Goal: Information Seeking & Learning: Learn about a topic

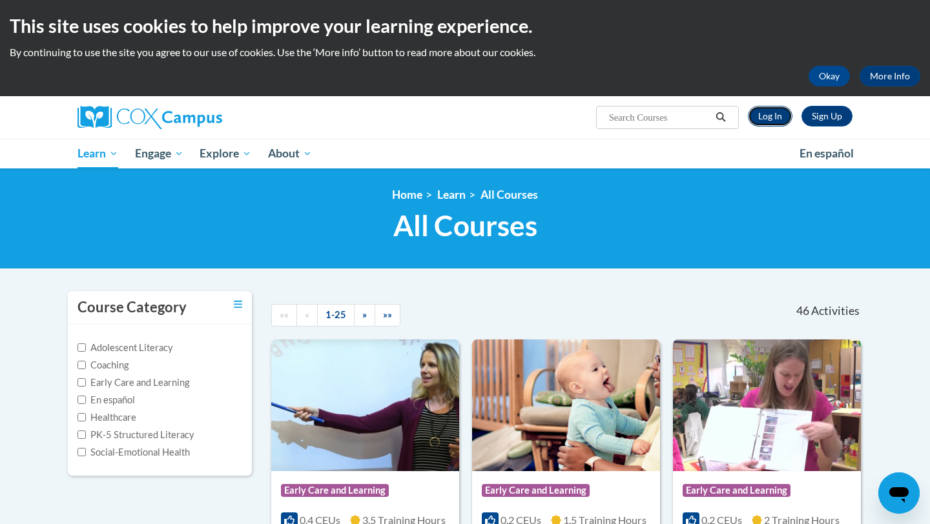
click at [779, 118] on link "Log In" at bounding box center [770, 116] width 45 height 21
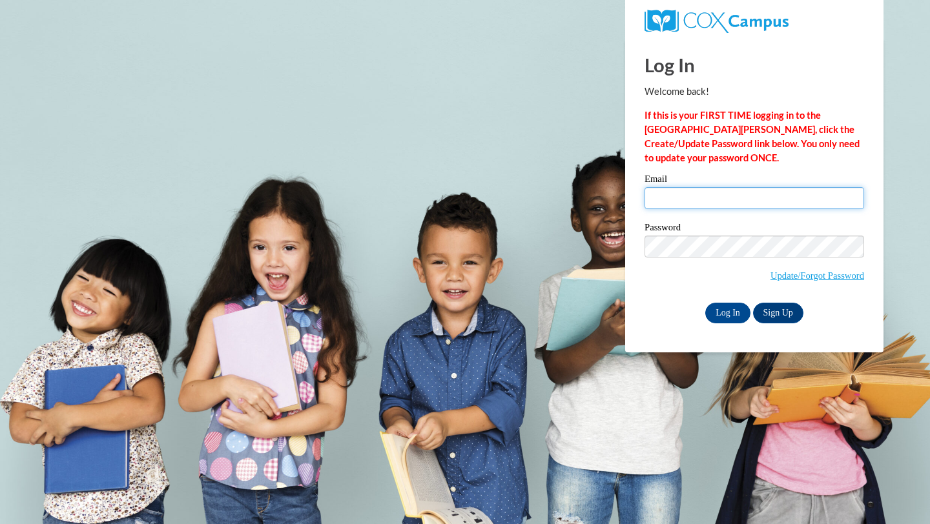
click at [731, 202] on input "Email" at bounding box center [755, 198] width 220 height 22
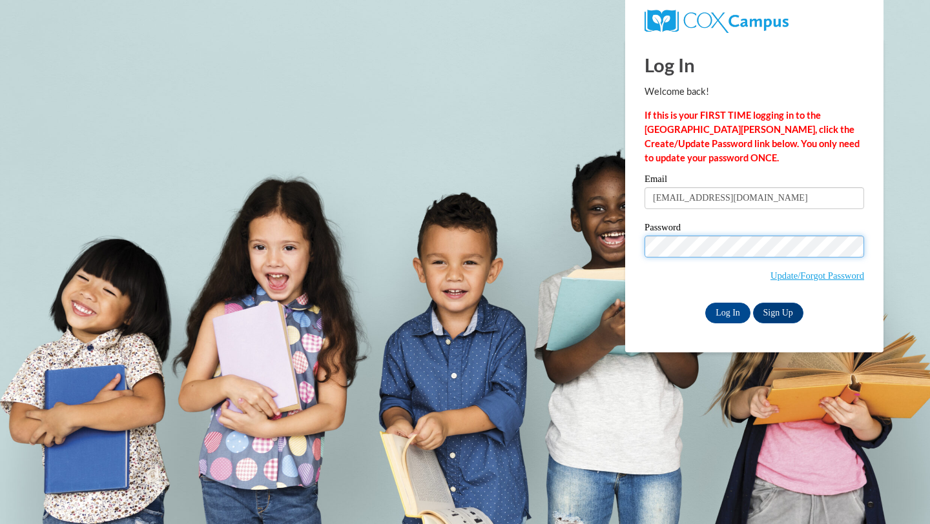
type input "[EMAIL_ADDRESS][DOMAIN_NAME]"
click at [730, 321] on input "Log In" at bounding box center [727, 313] width 45 height 21
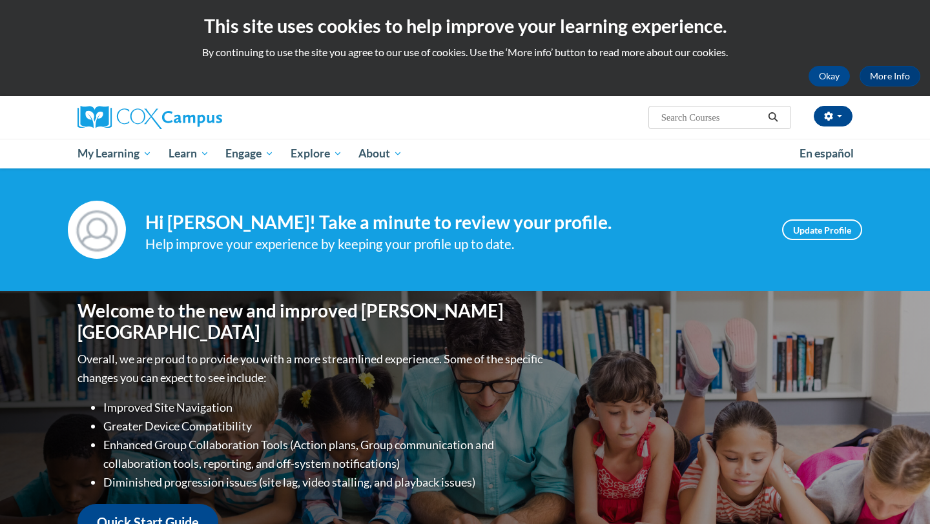
click at [727, 126] on span "Search Search..." at bounding box center [719, 117] width 143 height 23
click at [725, 112] on input "Search..." at bounding box center [711, 118] width 103 height 16
type input "teaching writing"
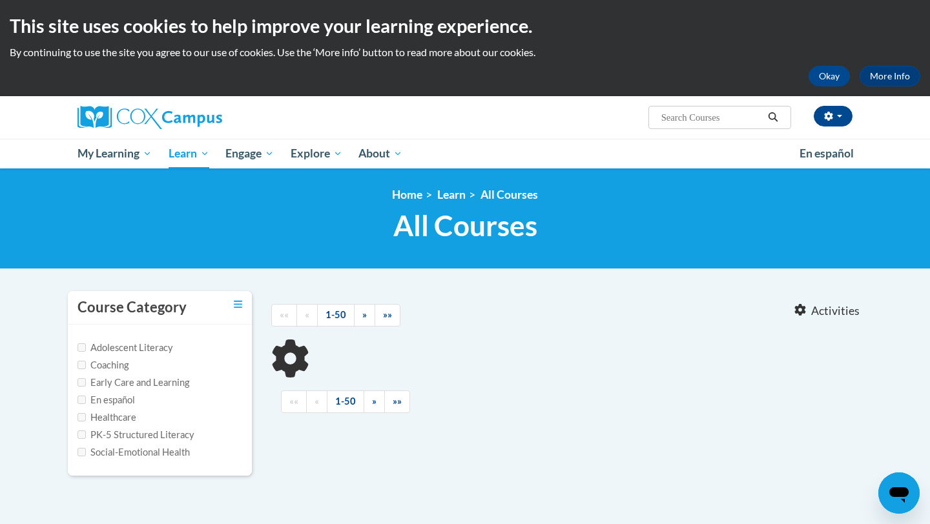
type input "teaching writing"
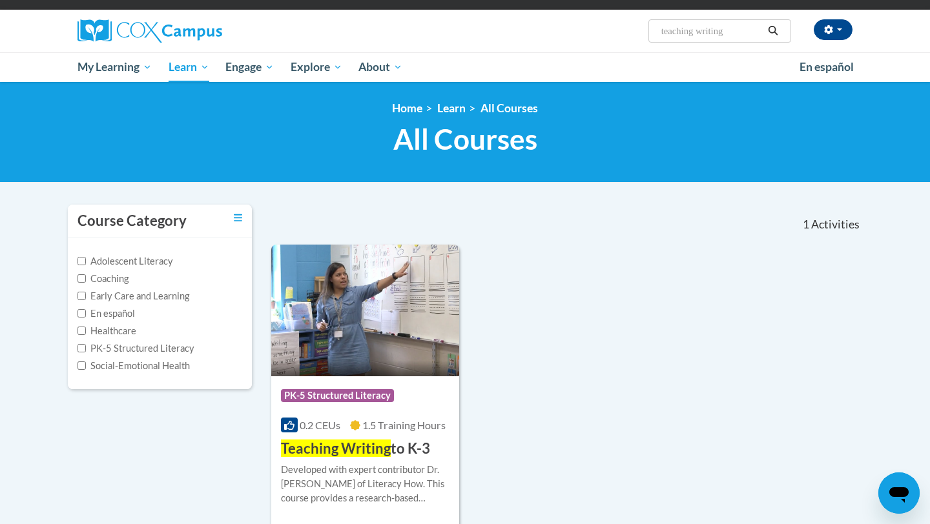
scroll to position [101, 0]
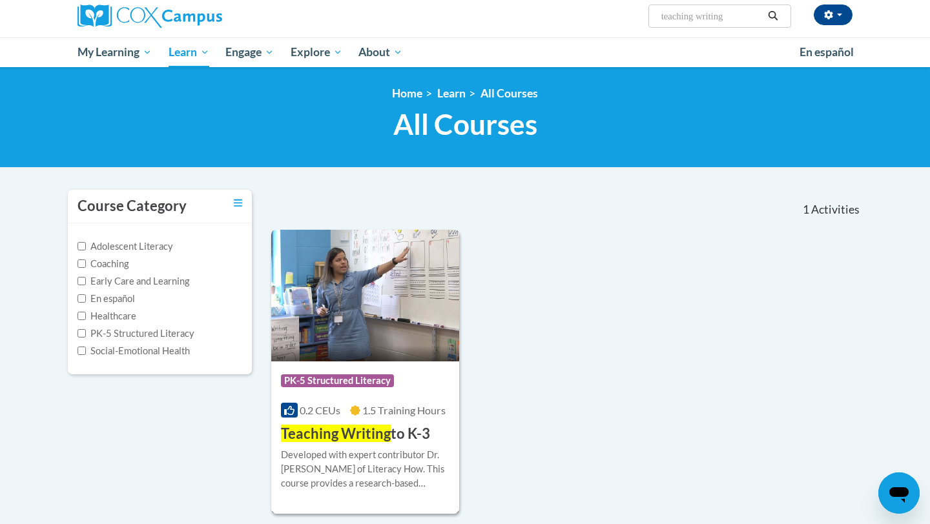
click at [402, 441] on h3 "Teaching Writing to K-3" at bounding box center [355, 434] width 149 height 20
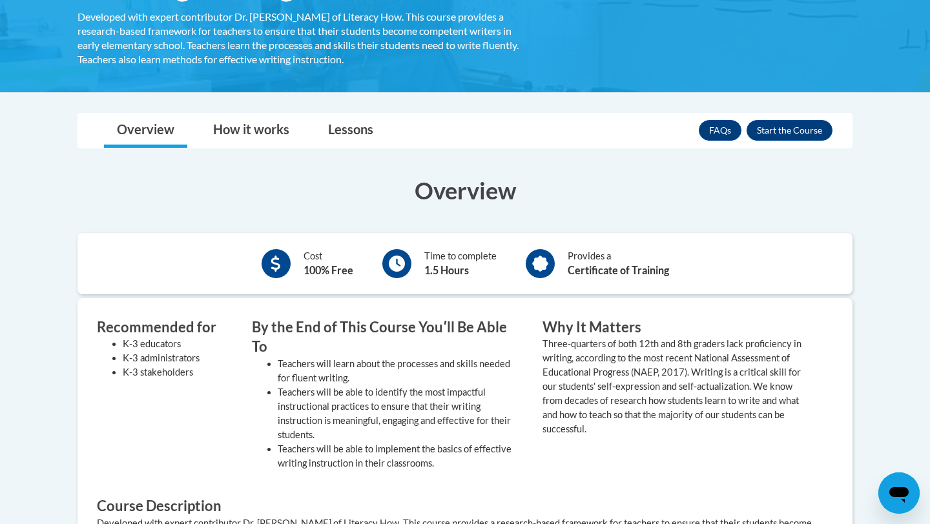
scroll to position [251, 0]
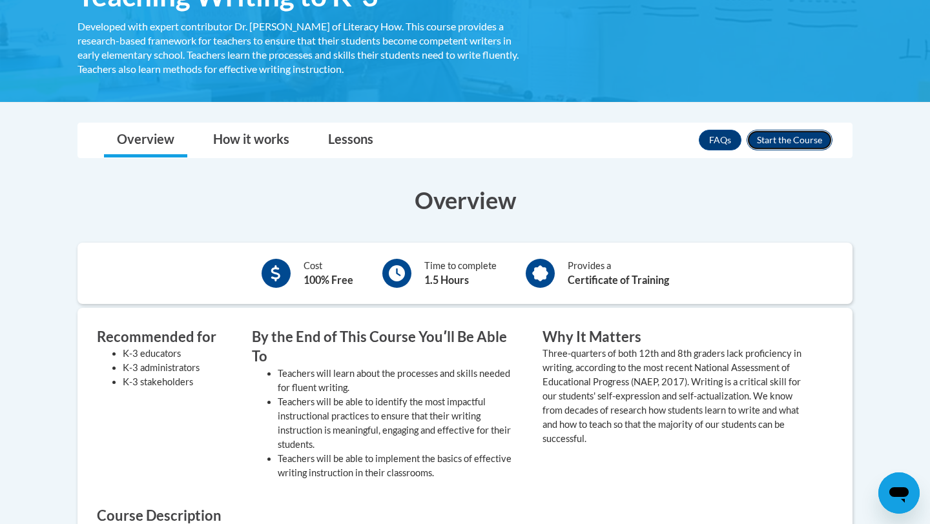
click at [800, 146] on button "Enroll" at bounding box center [790, 140] width 86 height 21
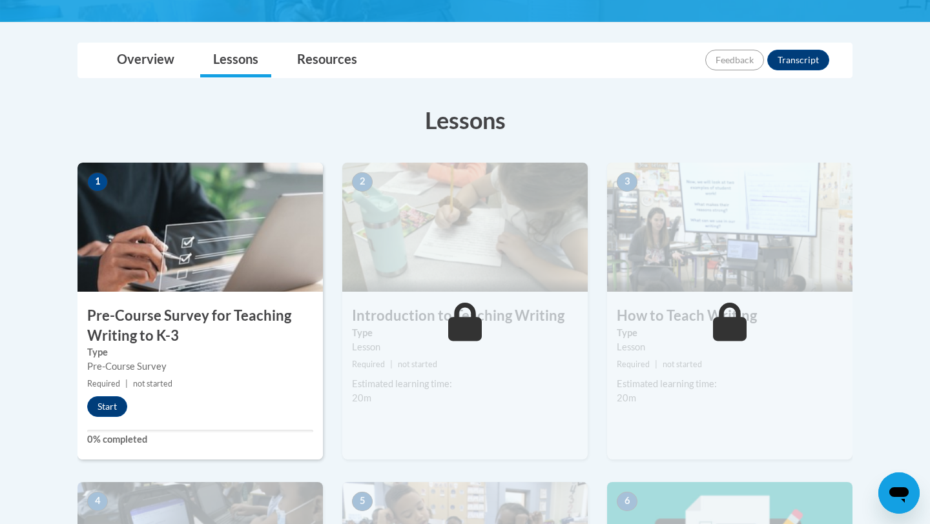
scroll to position [270, 0]
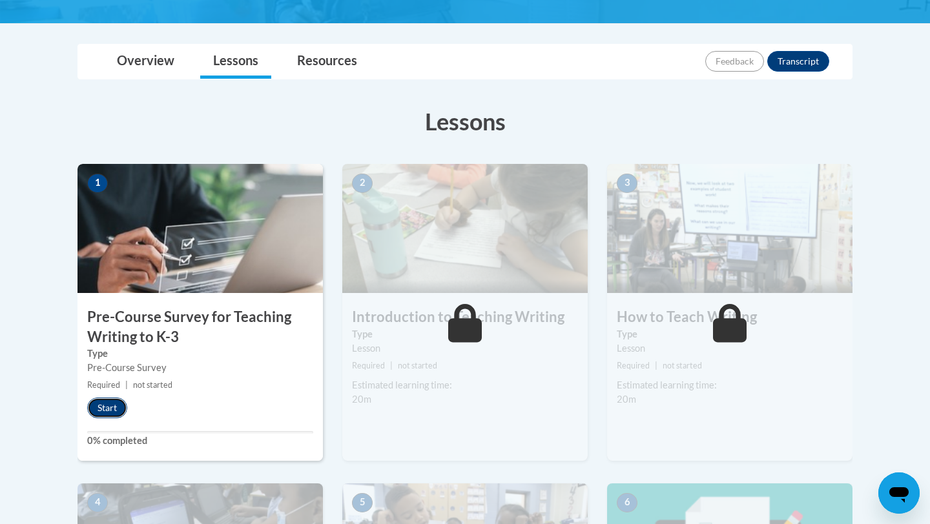
click at [113, 408] on button "Start" at bounding box center [107, 408] width 40 height 21
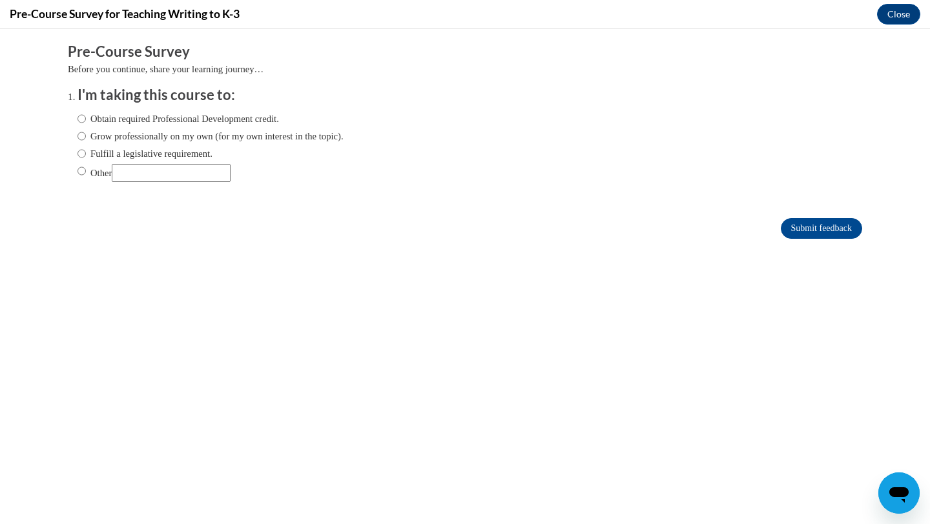
scroll to position [0, 0]
click at [81, 141] on input "Grow professionally on my own (for my own interest in the topic)." at bounding box center [82, 136] width 8 height 14
radio input "true"
click at [81, 153] on input "Fulfill a legislative requirement." at bounding box center [82, 154] width 8 height 14
radio input "true"
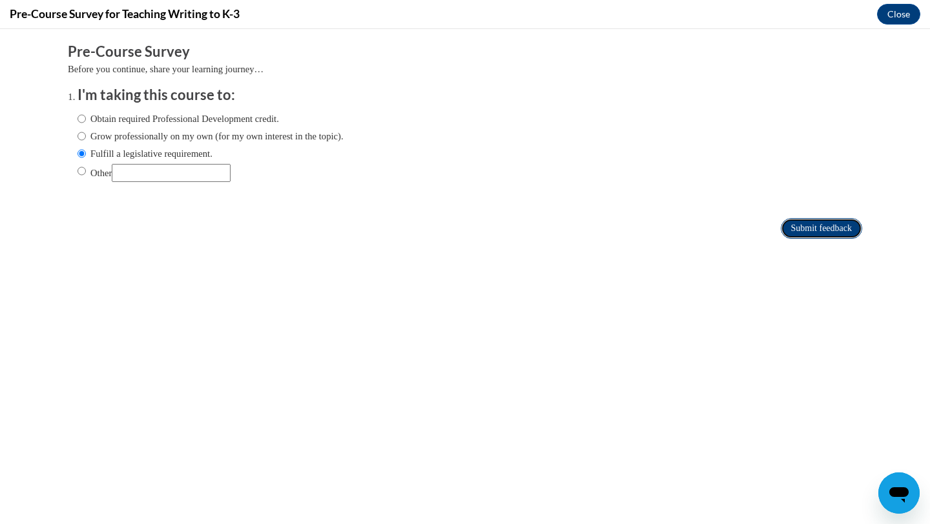
click at [795, 236] on input "Submit feedback" at bounding box center [821, 228] width 81 height 21
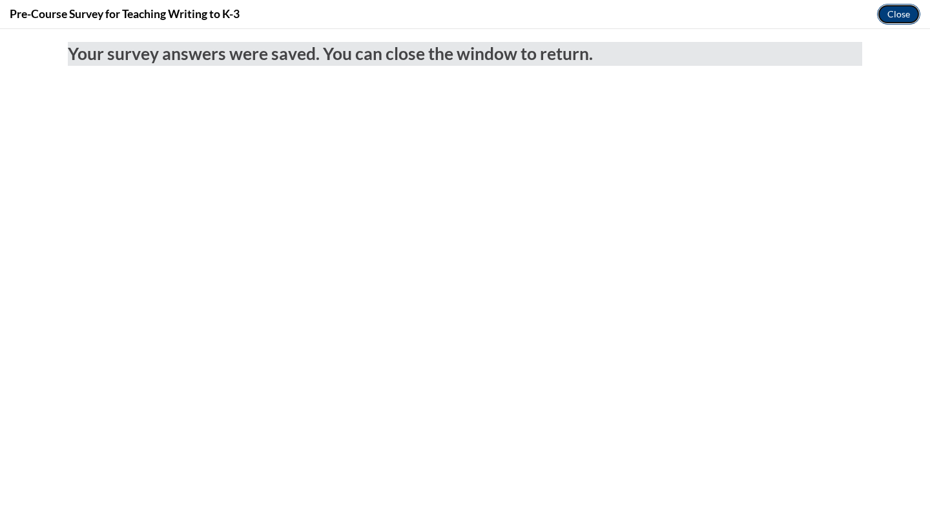
click at [885, 19] on button "Close" at bounding box center [898, 14] width 43 height 21
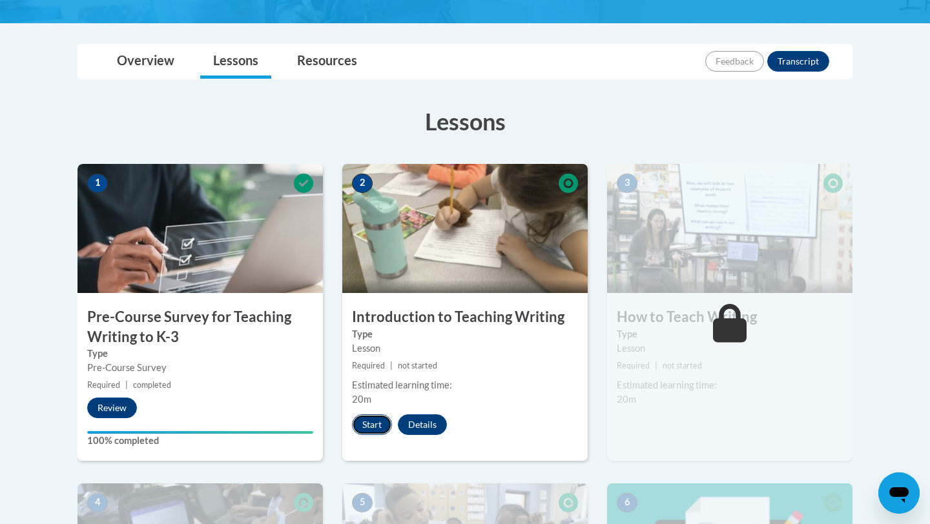
click at [375, 424] on button "Start" at bounding box center [372, 425] width 40 height 21
